Goal: Task Accomplishment & Management: Manage account settings

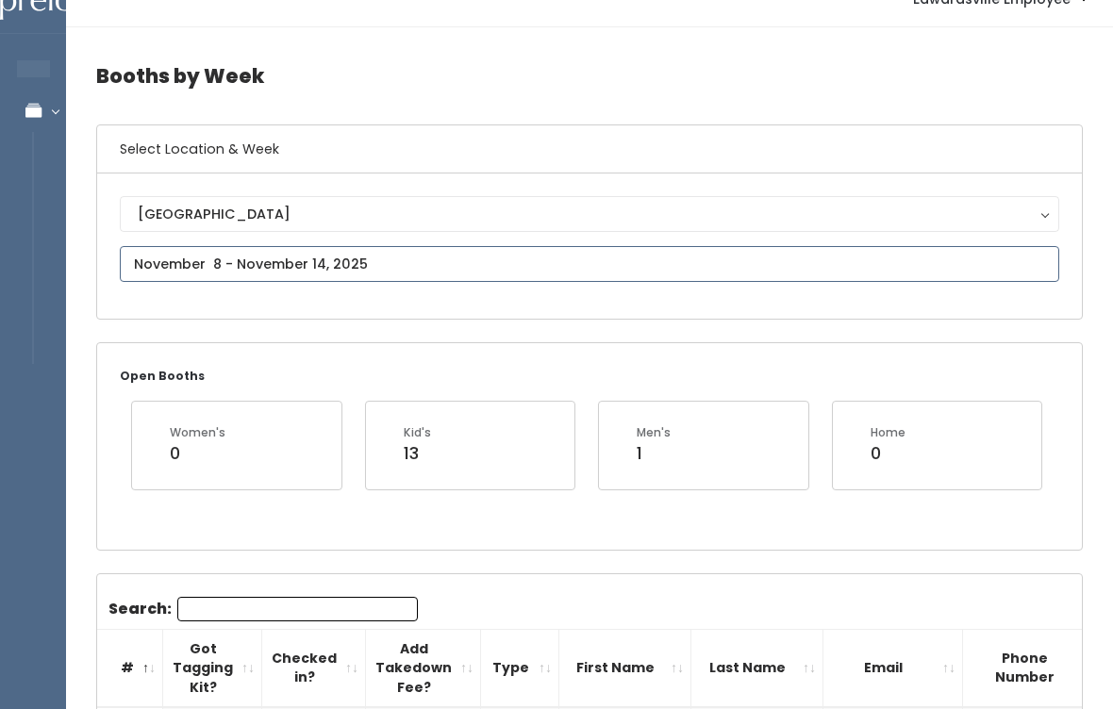
click at [861, 260] on input "text" at bounding box center [589, 264] width 939 height 36
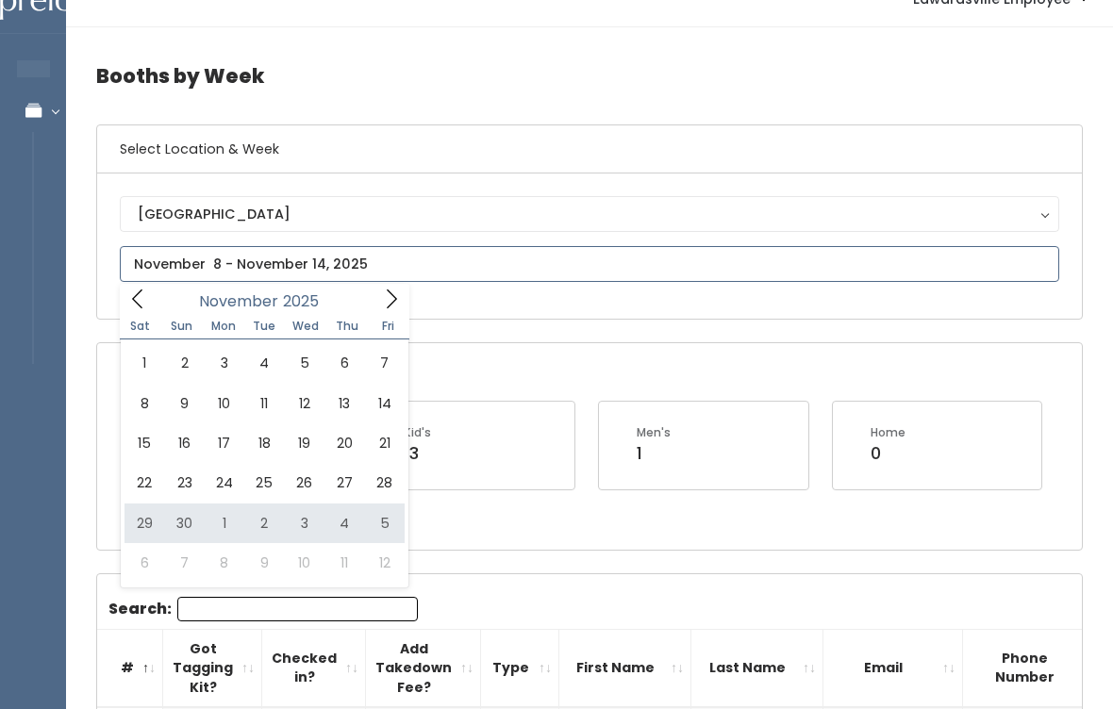
type input "November 29 to December 5"
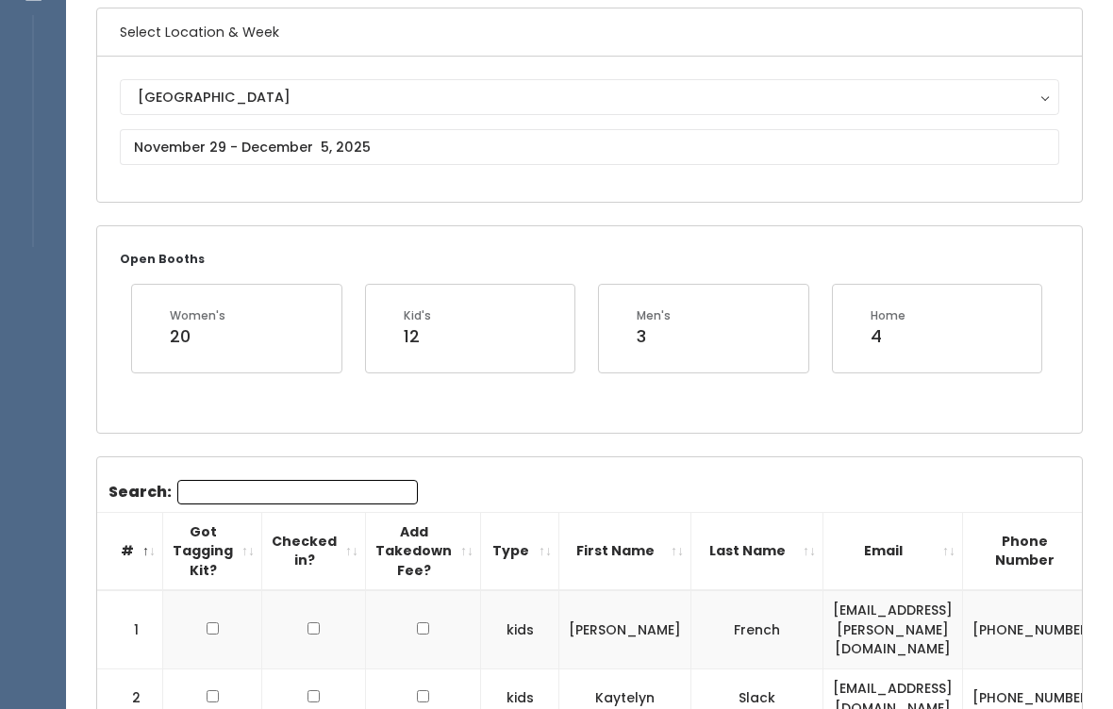
scroll to position [120, 0]
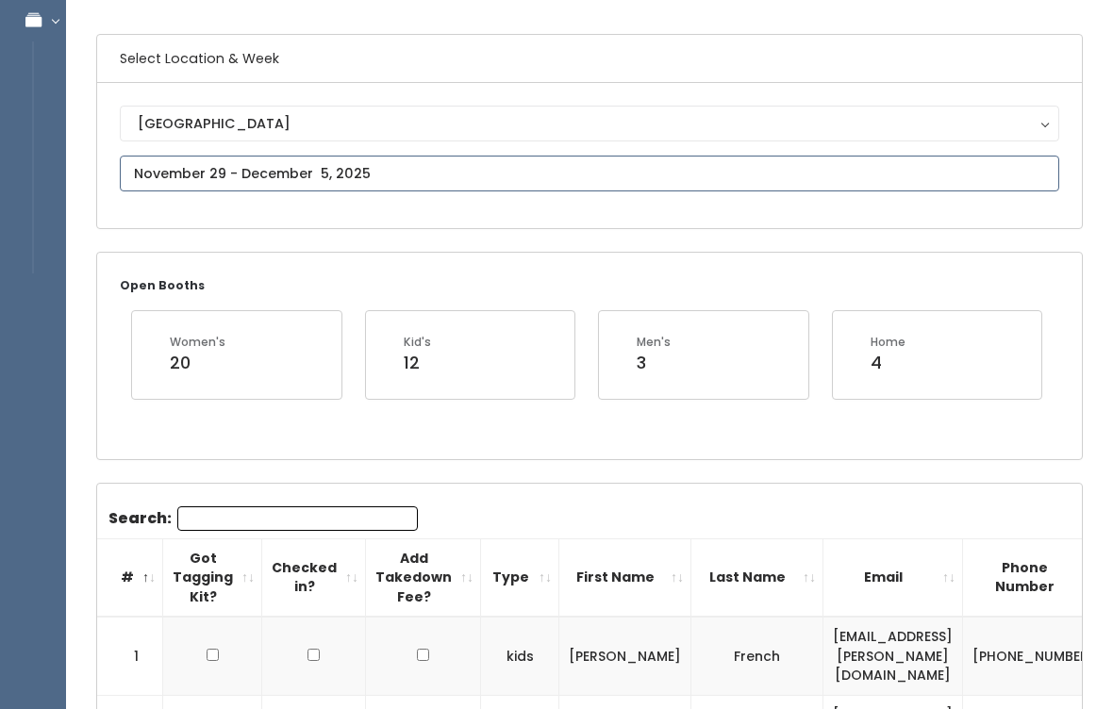
click at [972, 157] on input "text" at bounding box center [589, 174] width 939 height 36
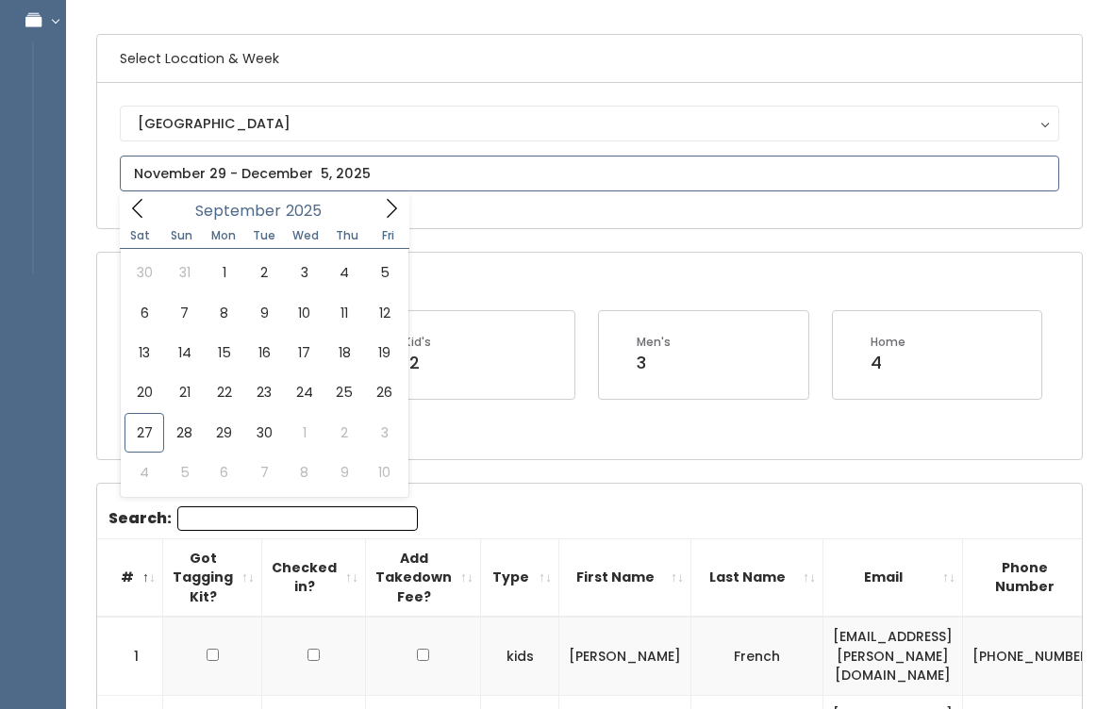
click at [389, 213] on icon at bounding box center [391, 208] width 21 height 21
click at [393, 217] on icon at bounding box center [391, 208] width 21 height 21
click at [392, 220] on span at bounding box center [391, 207] width 36 height 29
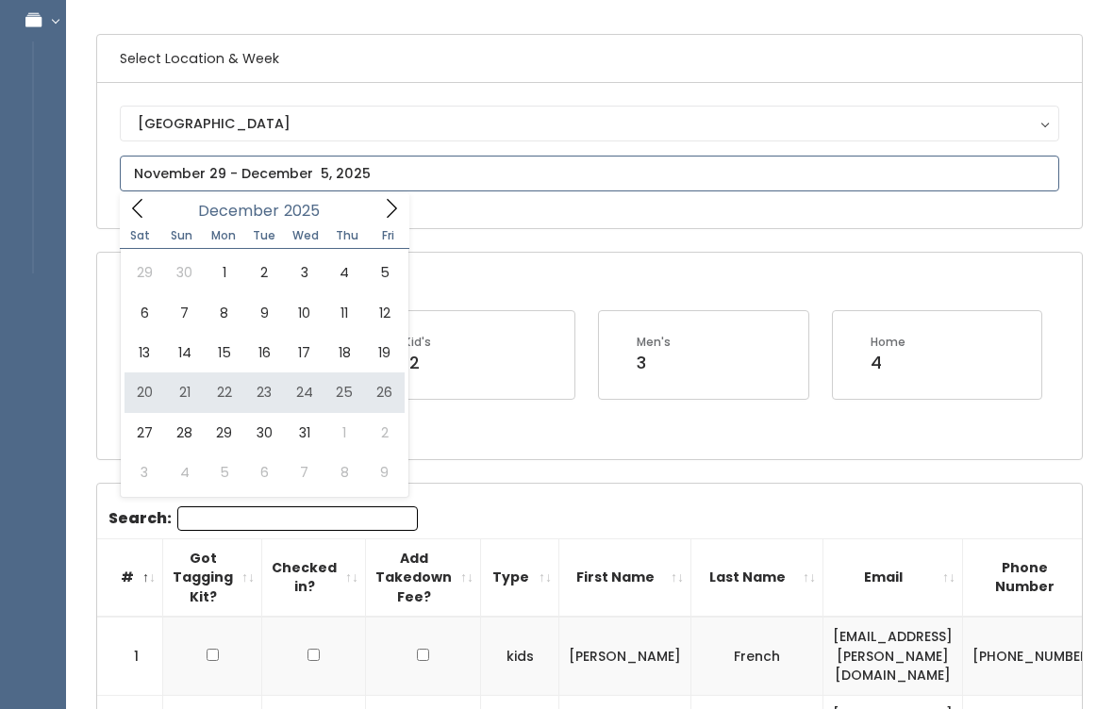
type input "December 20 to December 26"
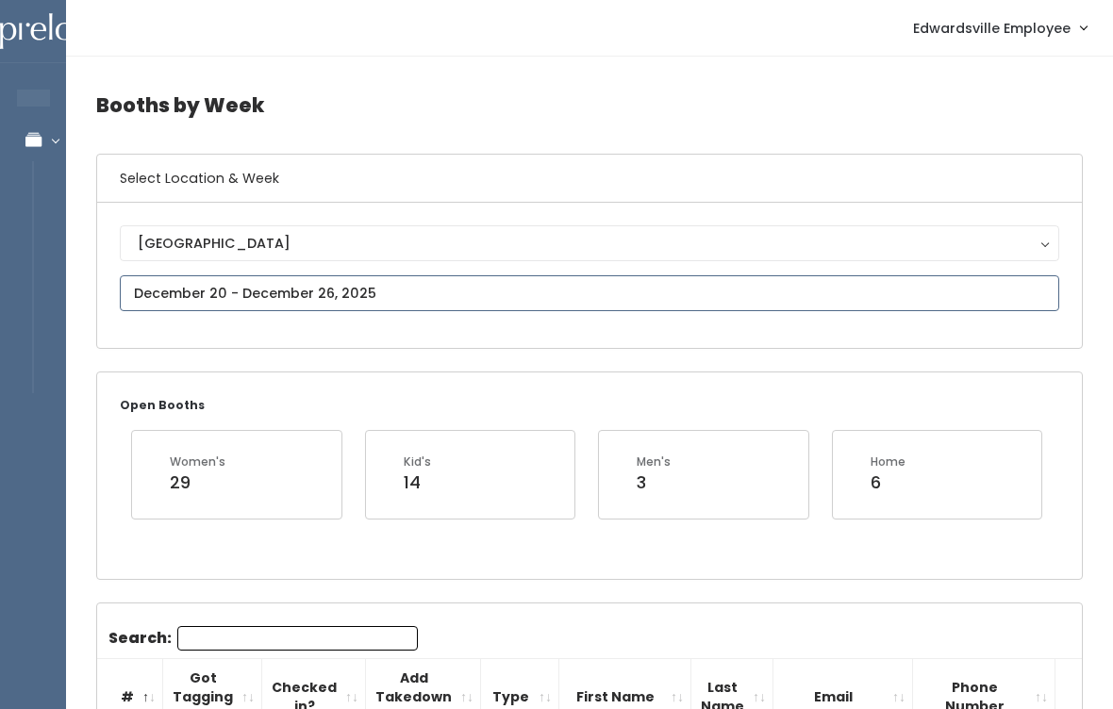
click at [459, 302] on input "text" at bounding box center [589, 293] width 939 height 36
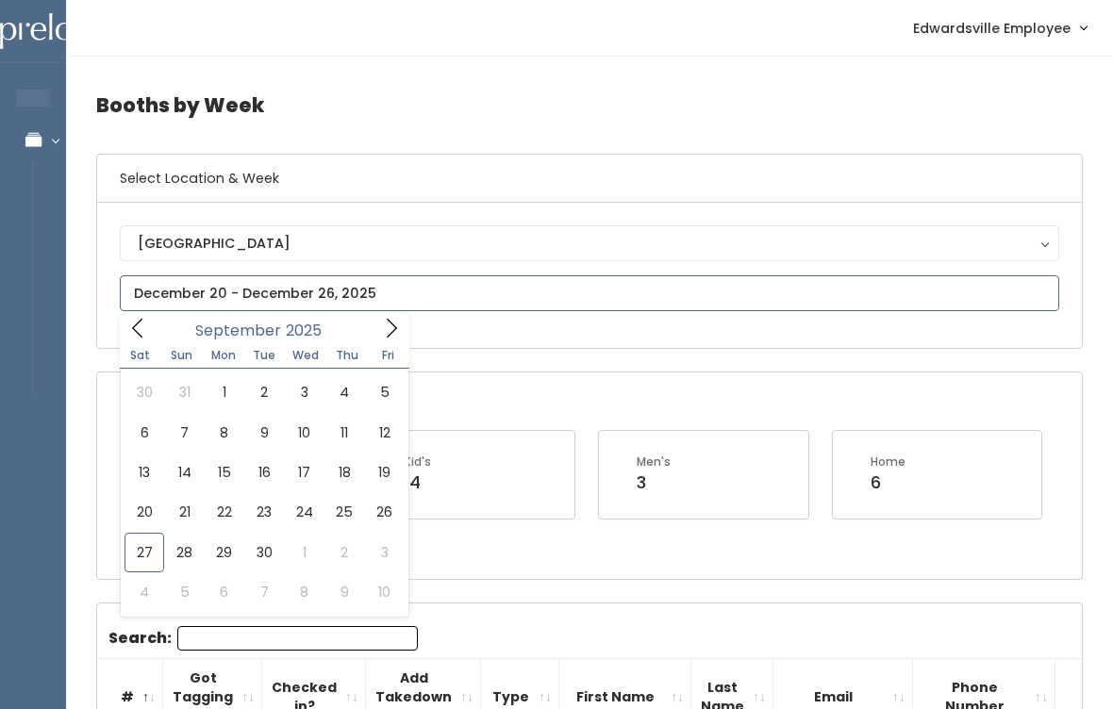
click at [389, 331] on icon at bounding box center [391, 328] width 21 height 21
click at [390, 335] on icon at bounding box center [391, 328] width 21 height 21
click at [388, 333] on icon at bounding box center [391, 328] width 21 height 21
click at [388, 331] on icon at bounding box center [391, 328] width 21 height 21
type input "2026"
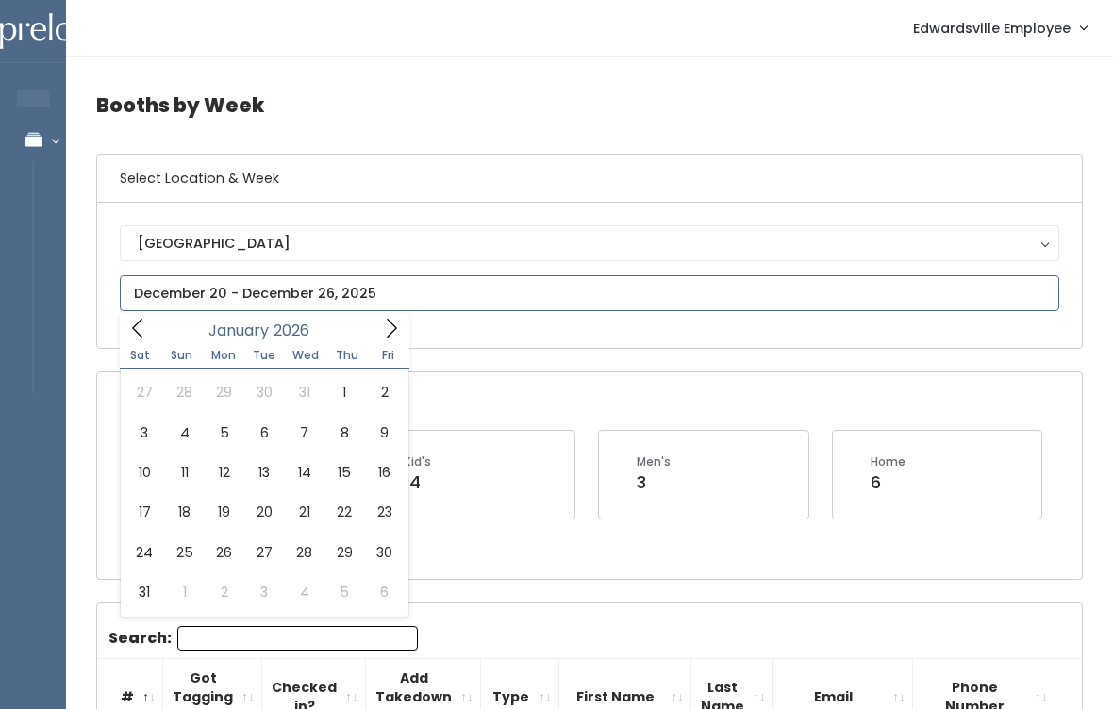
type input "December 27 to January 2"
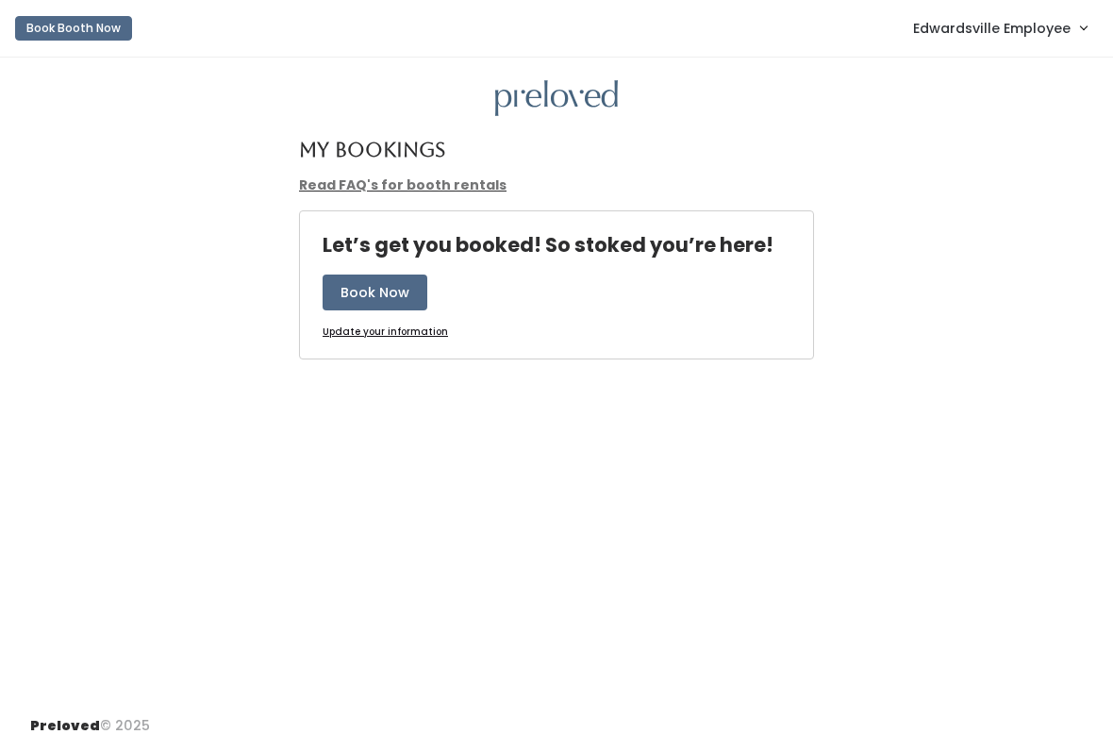
click at [1054, 40] on link "Edwardsville Employee" at bounding box center [999, 28] width 211 height 41
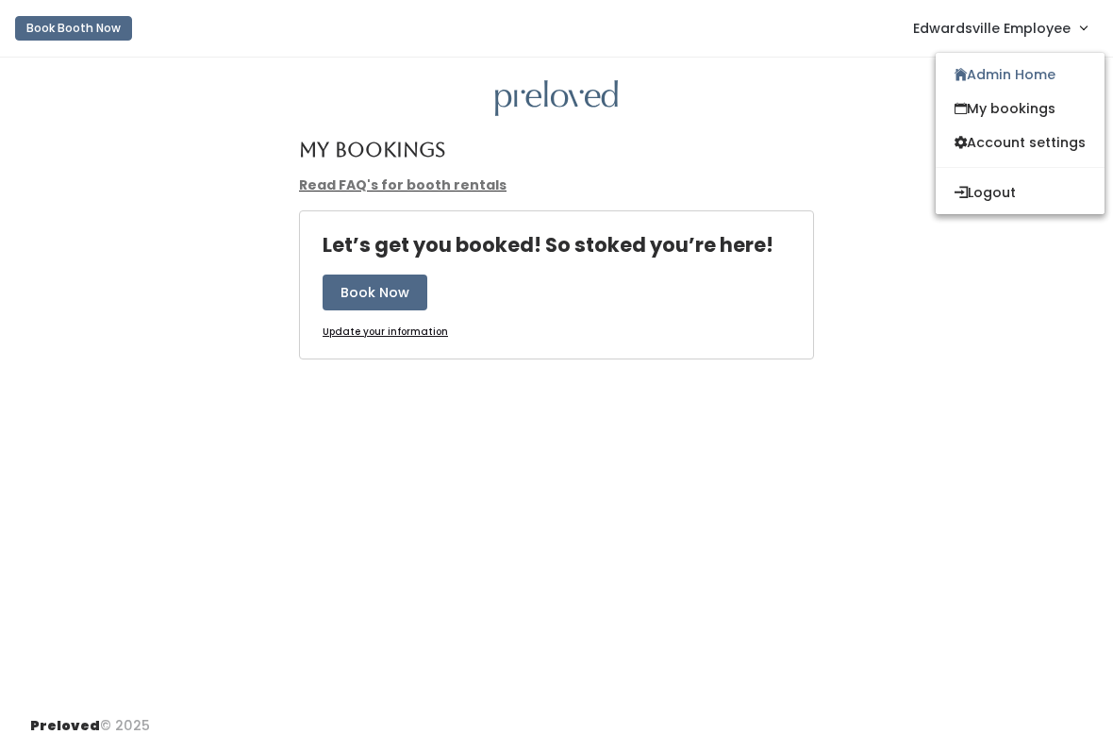
click at [1044, 80] on link "Admin Home" at bounding box center [1019, 75] width 169 height 34
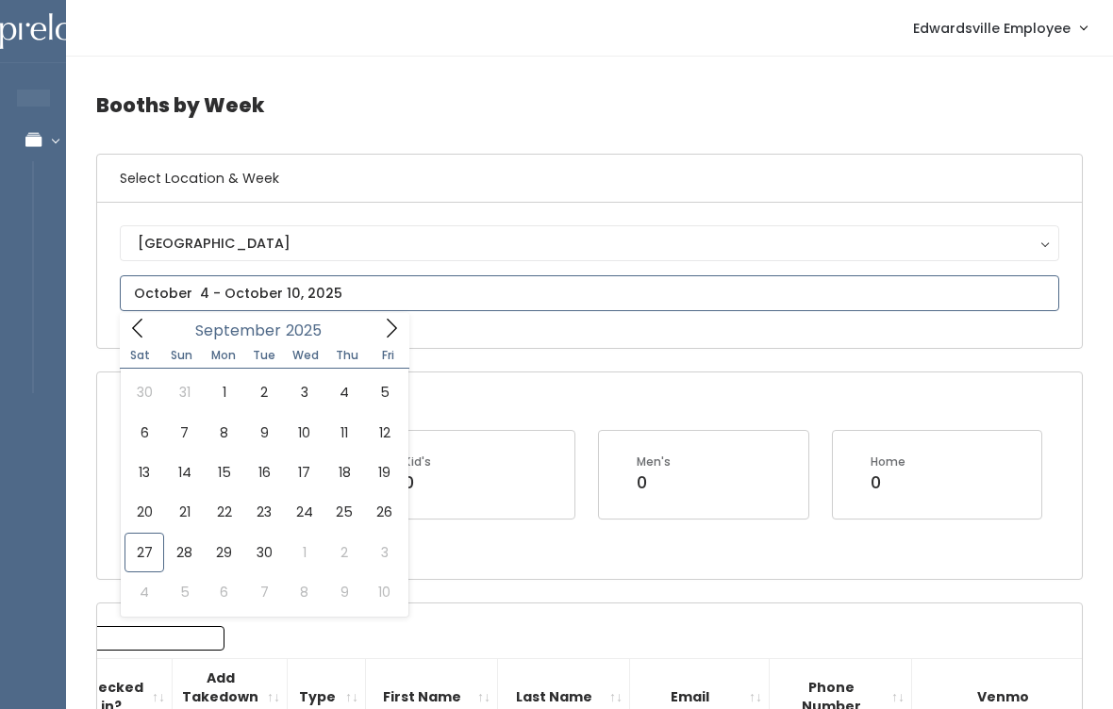
click at [388, 320] on icon at bounding box center [391, 328] width 21 height 21
click at [384, 329] on icon at bounding box center [391, 328] width 21 height 21
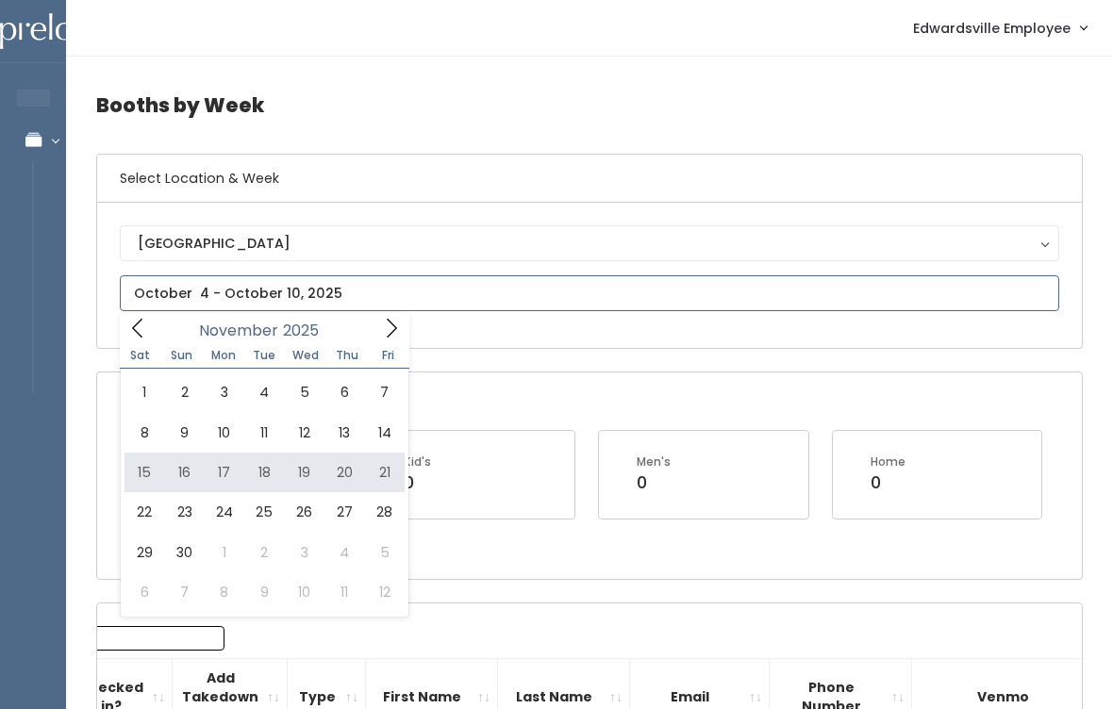
type input "November 15 to November 21"
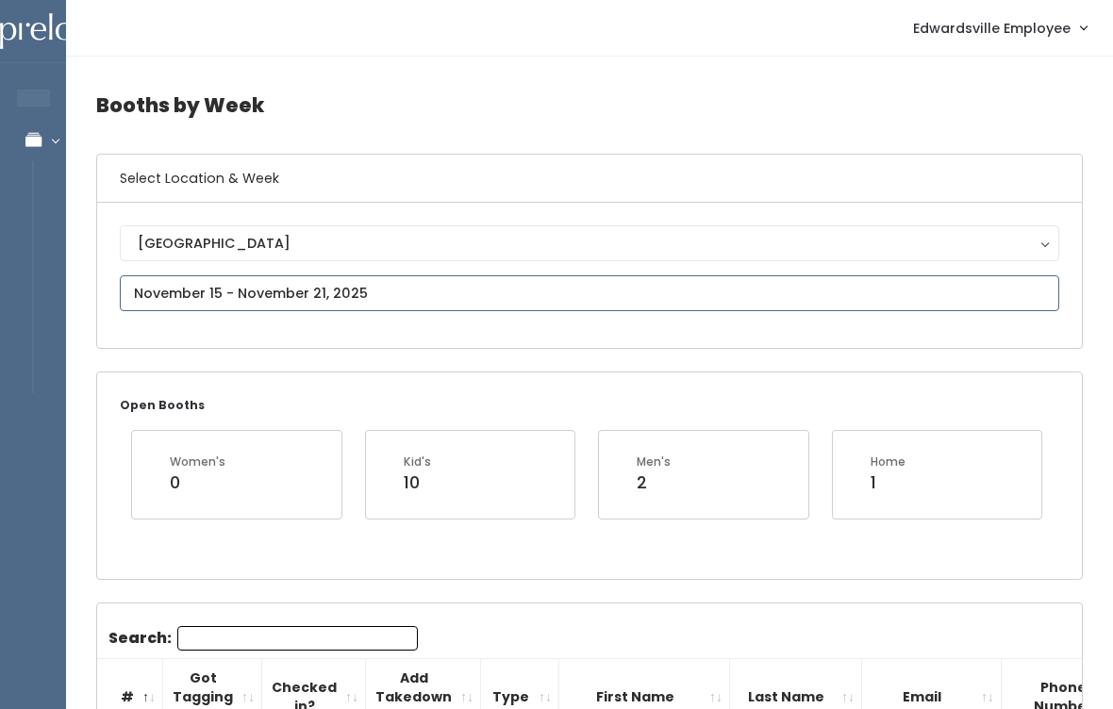
click at [525, 311] on input "text" at bounding box center [589, 293] width 939 height 36
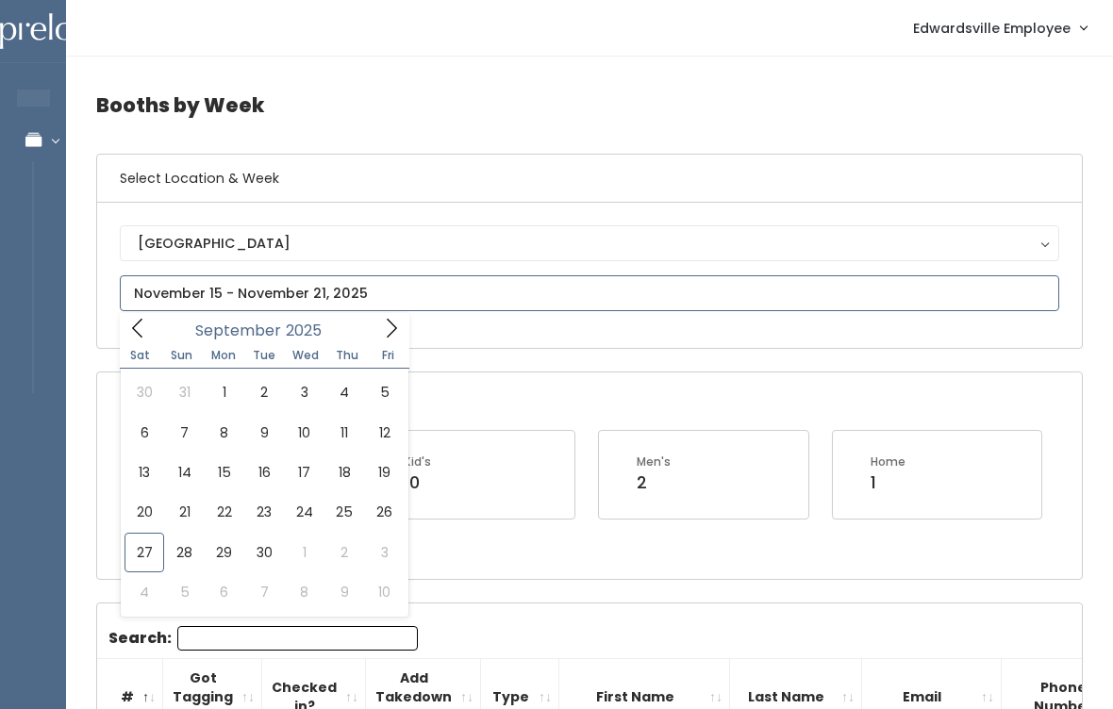
click at [378, 332] on span at bounding box center [391, 327] width 36 height 29
click at [390, 332] on icon at bounding box center [391, 328] width 21 height 21
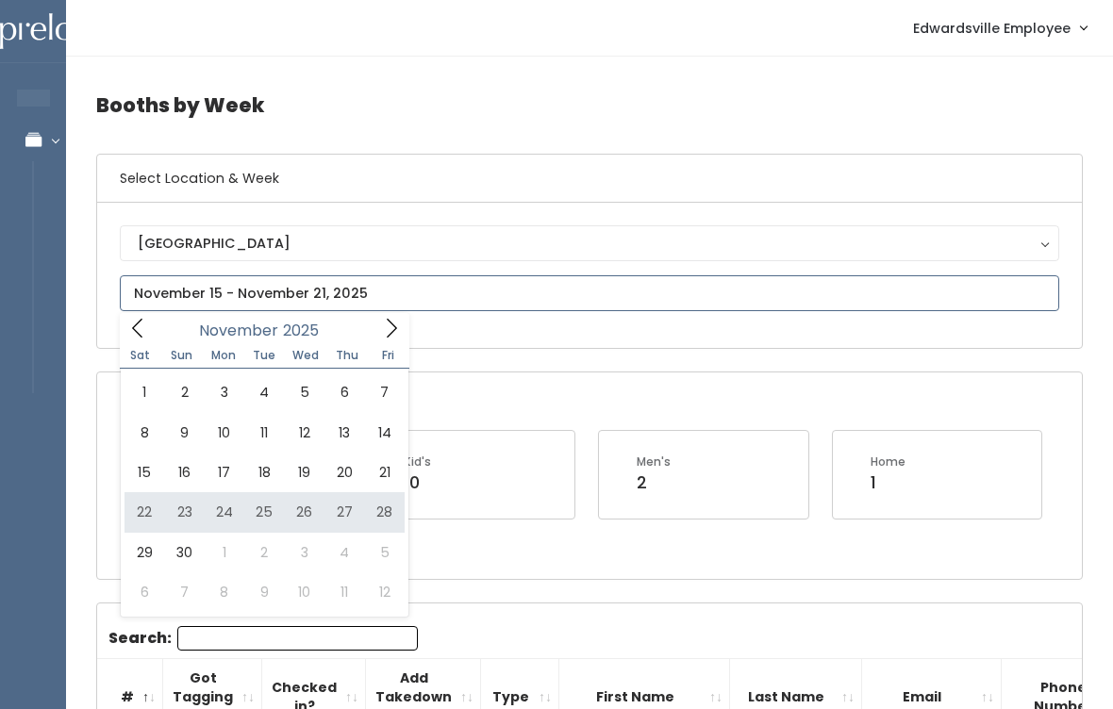
type input "[DATE] to [DATE]"
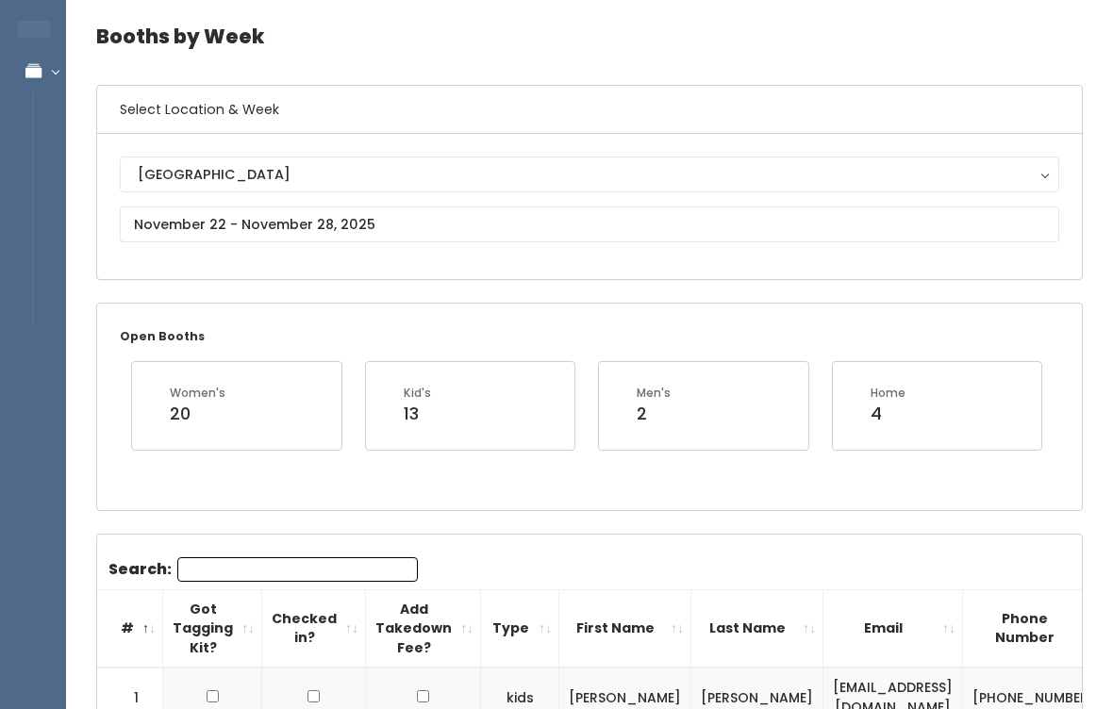
scroll to position [72, 0]
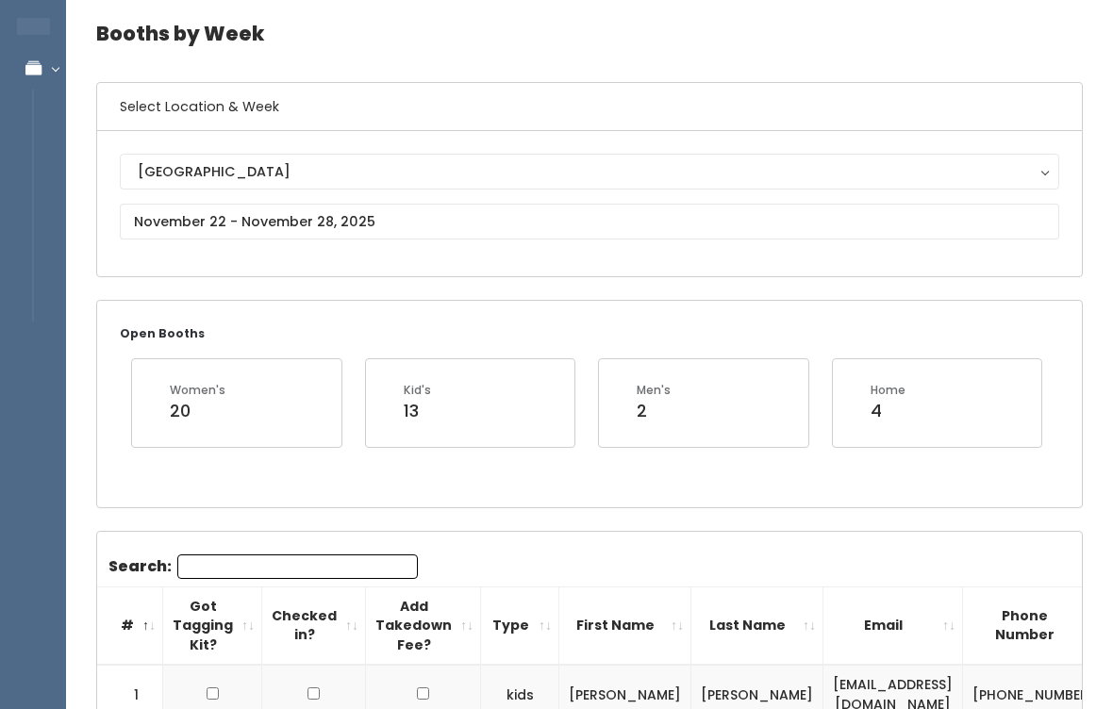
click at [363, 52] on h4 "Booths by Week" at bounding box center [589, 34] width 986 height 52
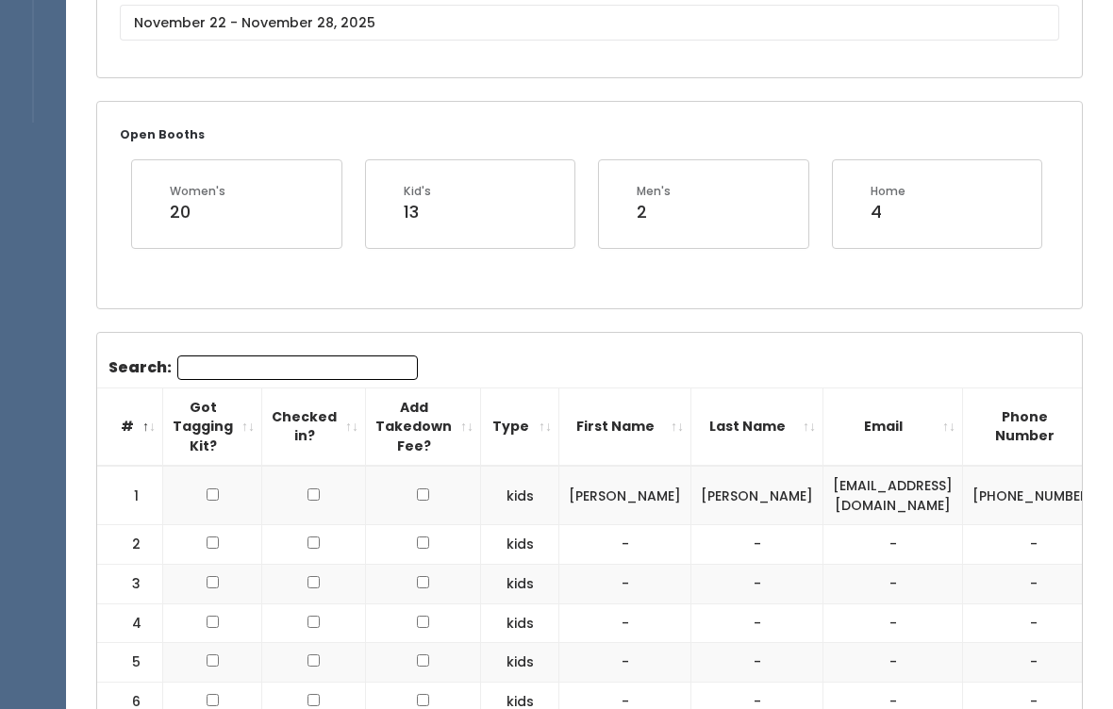
scroll to position [0, 0]
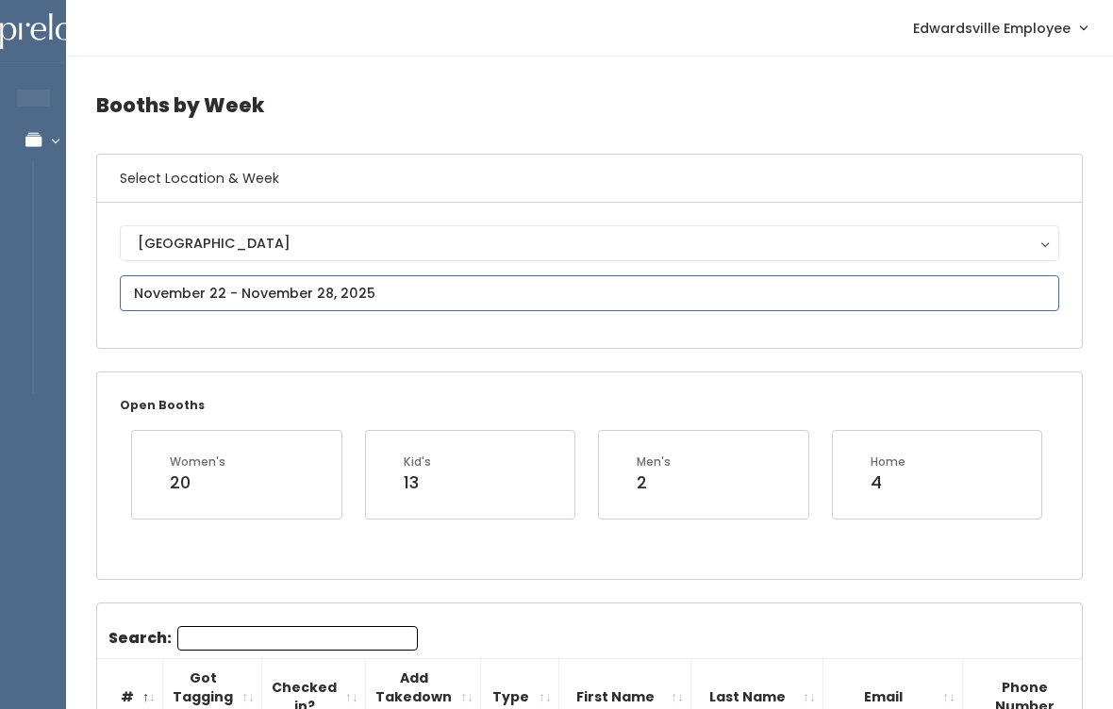
click at [321, 279] on input "text" at bounding box center [589, 293] width 939 height 36
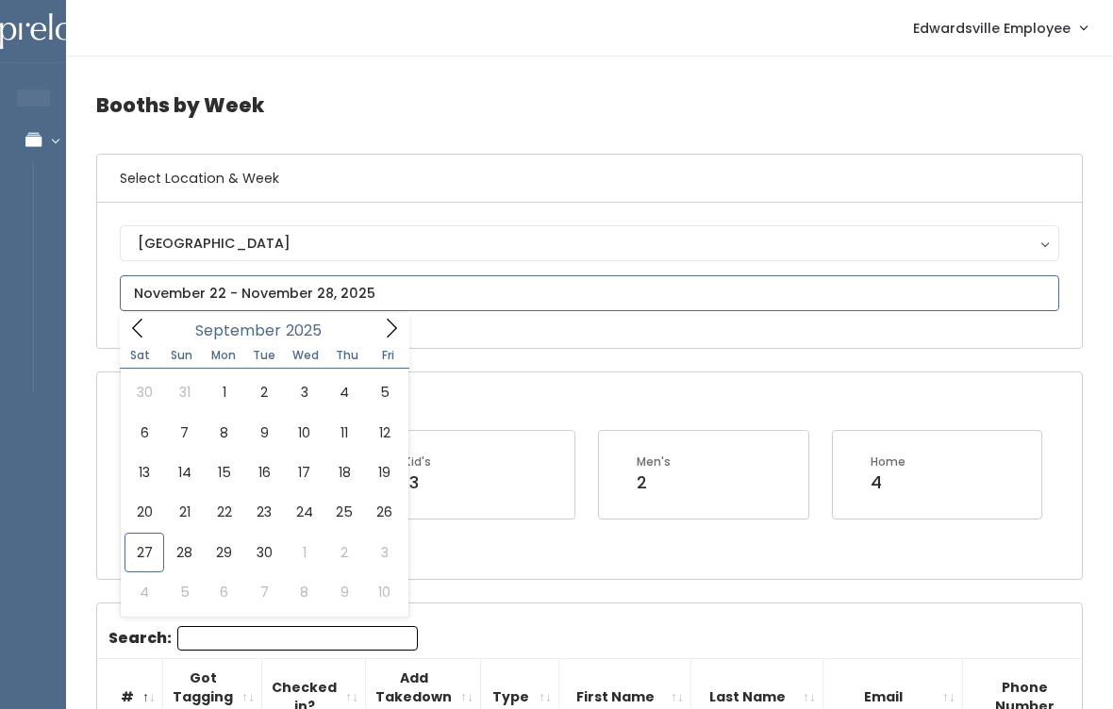
type input "September 27 to October 3"
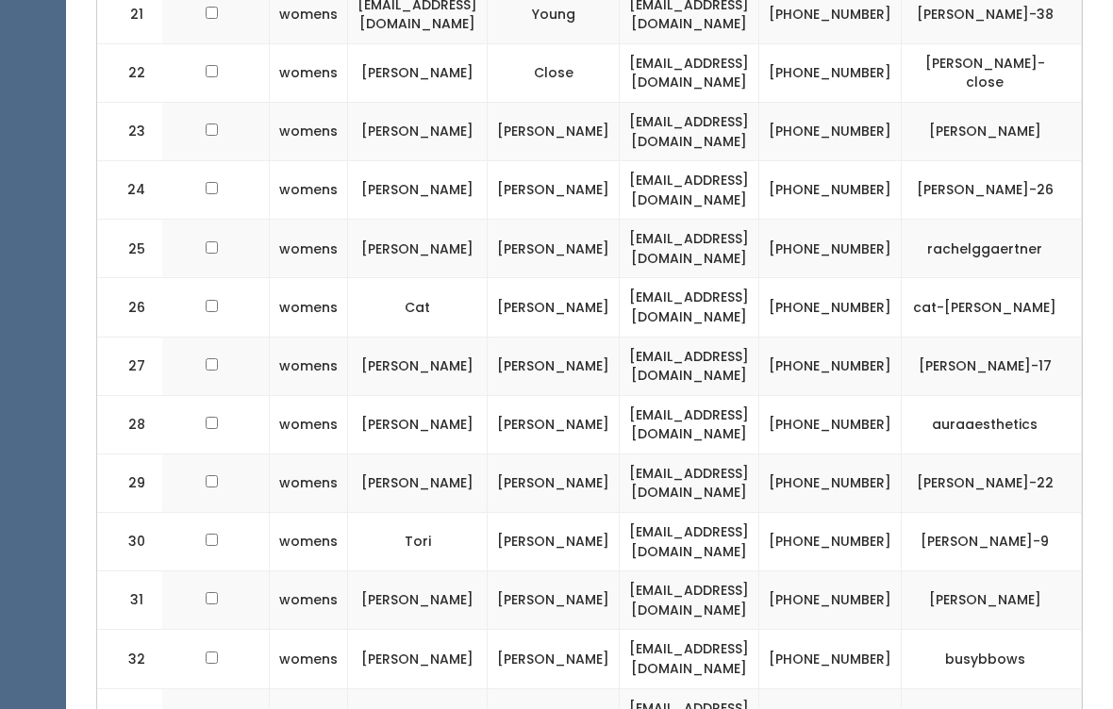
scroll to position [0, 271]
